Goal: Navigation & Orientation: Find specific page/section

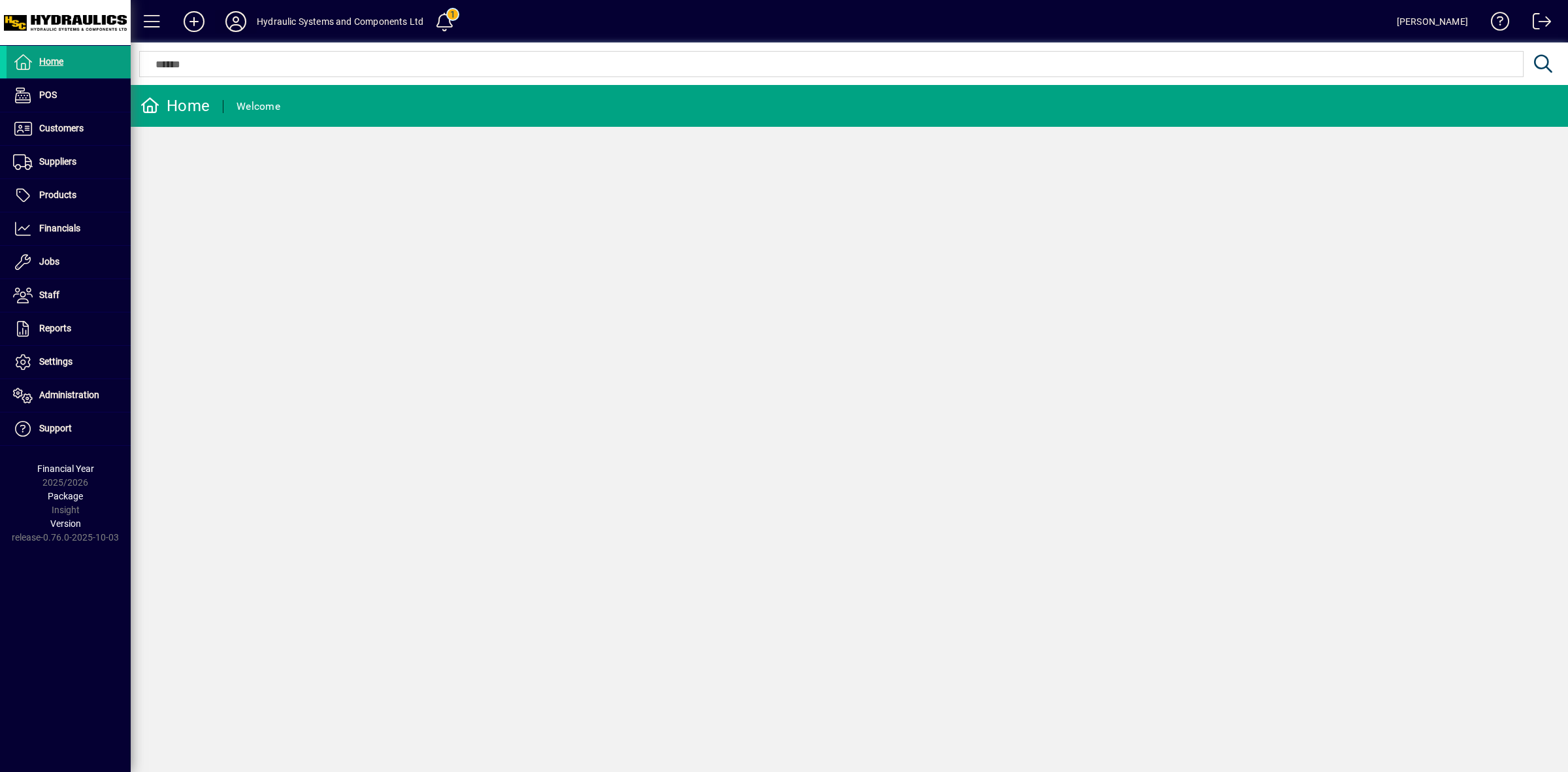
click at [240, 19] on icon at bounding box center [235, 21] width 26 height 21
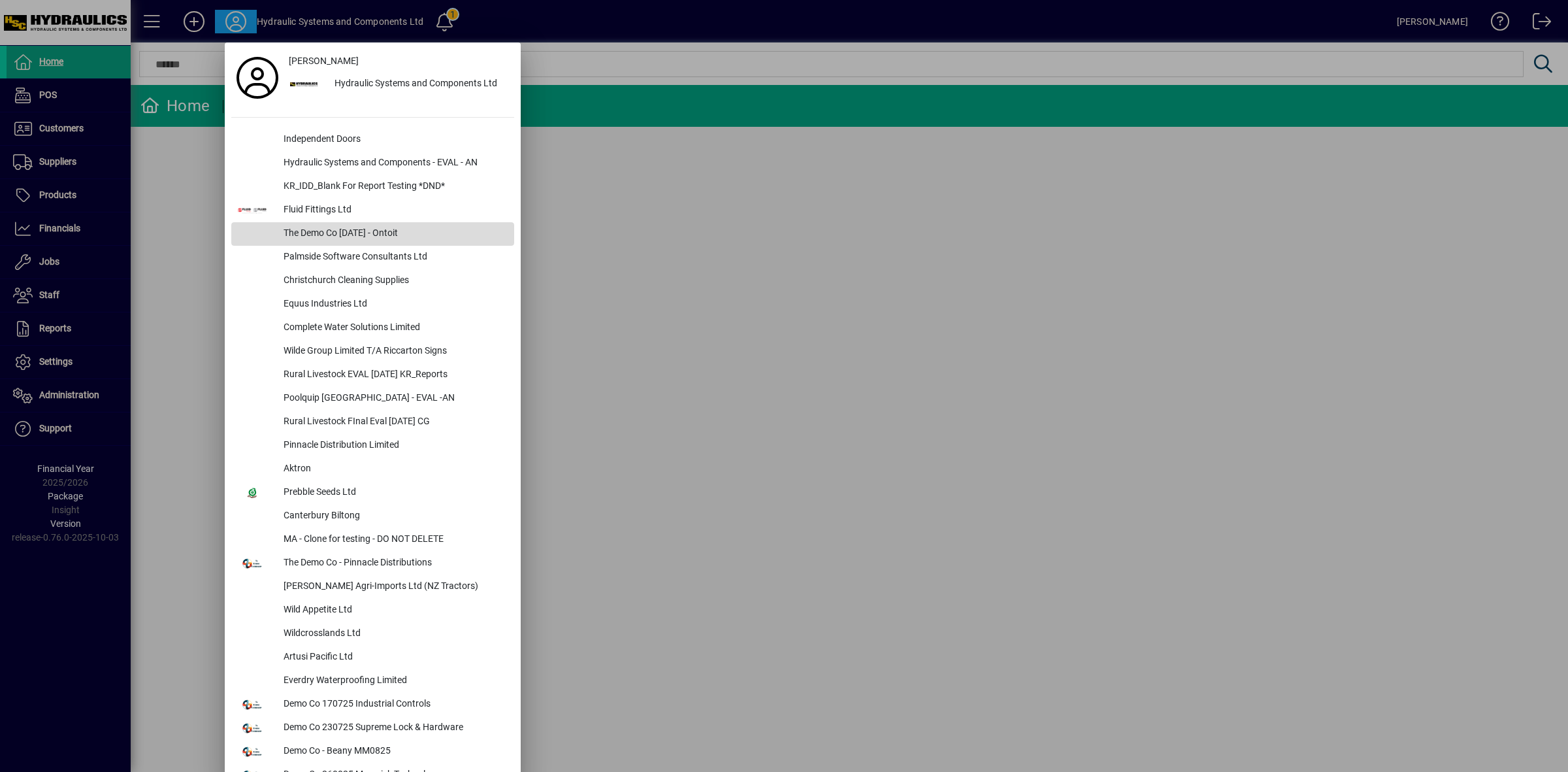
click at [354, 236] on div "The Demo Co [DATE] - Ontoit" at bounding box center [393, 234] width 241 height 24
